Goal: Transaction & Acquisition: Purchase product/service

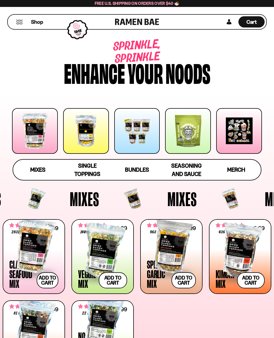
click at [137, 130] on div at bounding box center [137, 131] width 46 height 46
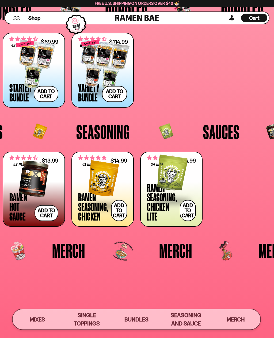
scroll to position [859, 0]
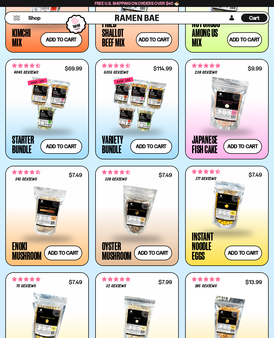
scroll to position [496, 0]
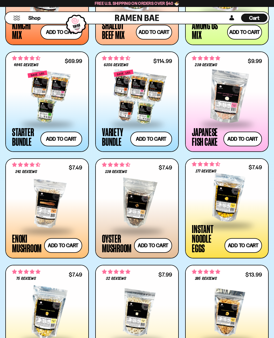
click at [138, 196] on div at bounding box center [137, 203] width 70 height 53
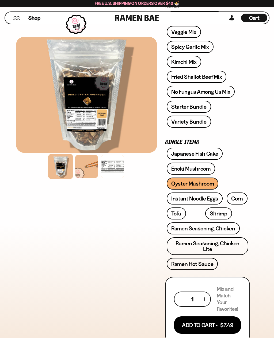
scroll to position [139, 0]
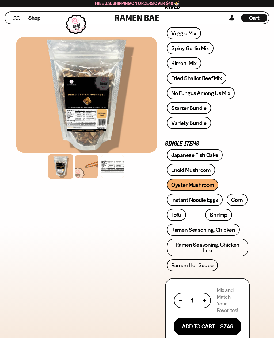
click at [196, 155] on link "Japanese Fish Cake" at bounding box center [195, 155] width 56 height 12
